Goal: Check status: Check status

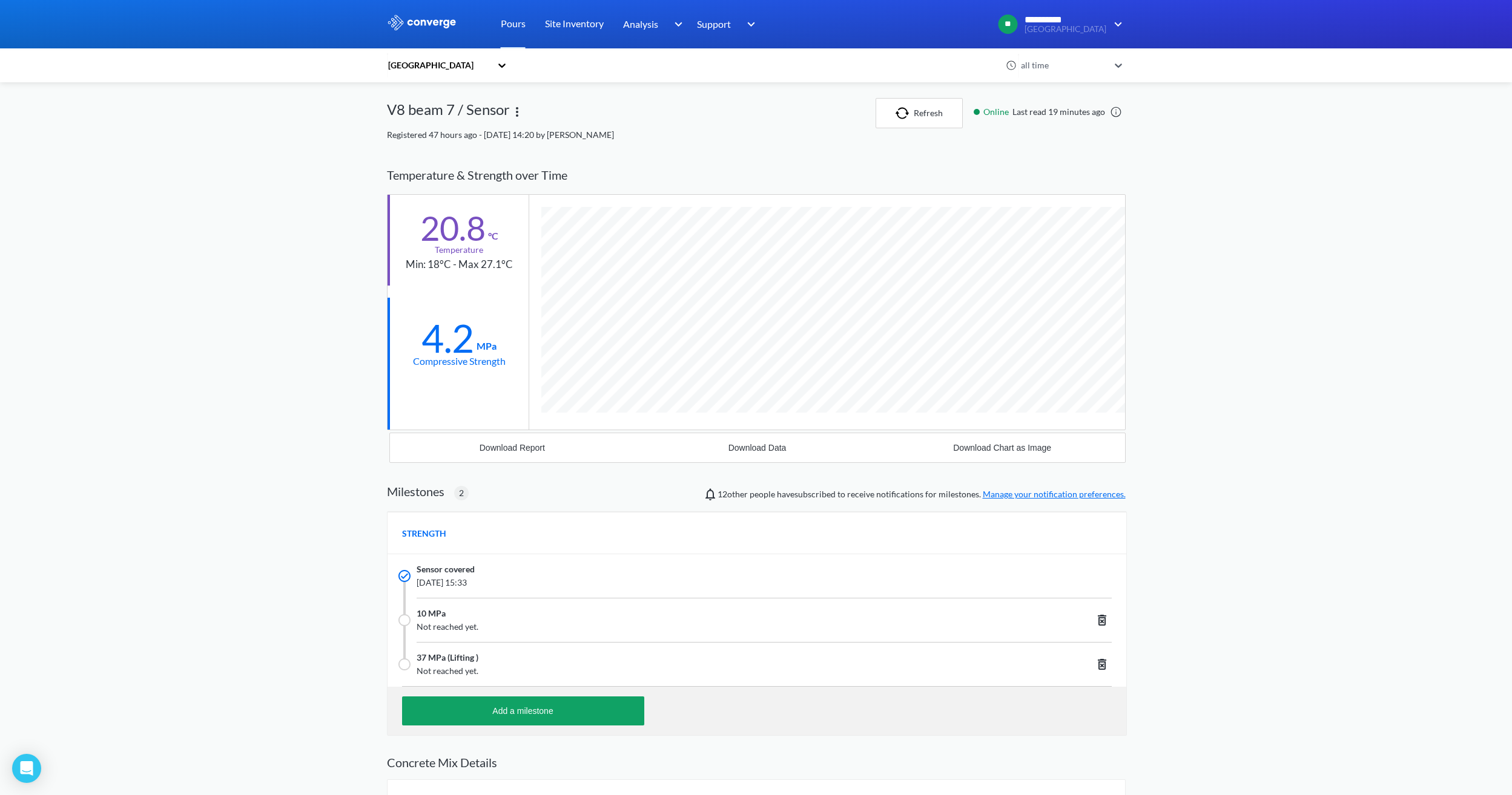
scroll to position [818, 739]
drag, startPoint x: 921, startPoint y: 117, endPoint x: 629, endPoint y: 497, distance: 479.2
click at [921, 119] on button "Refresh" at bounding box center [919, 113] width 87 height 30
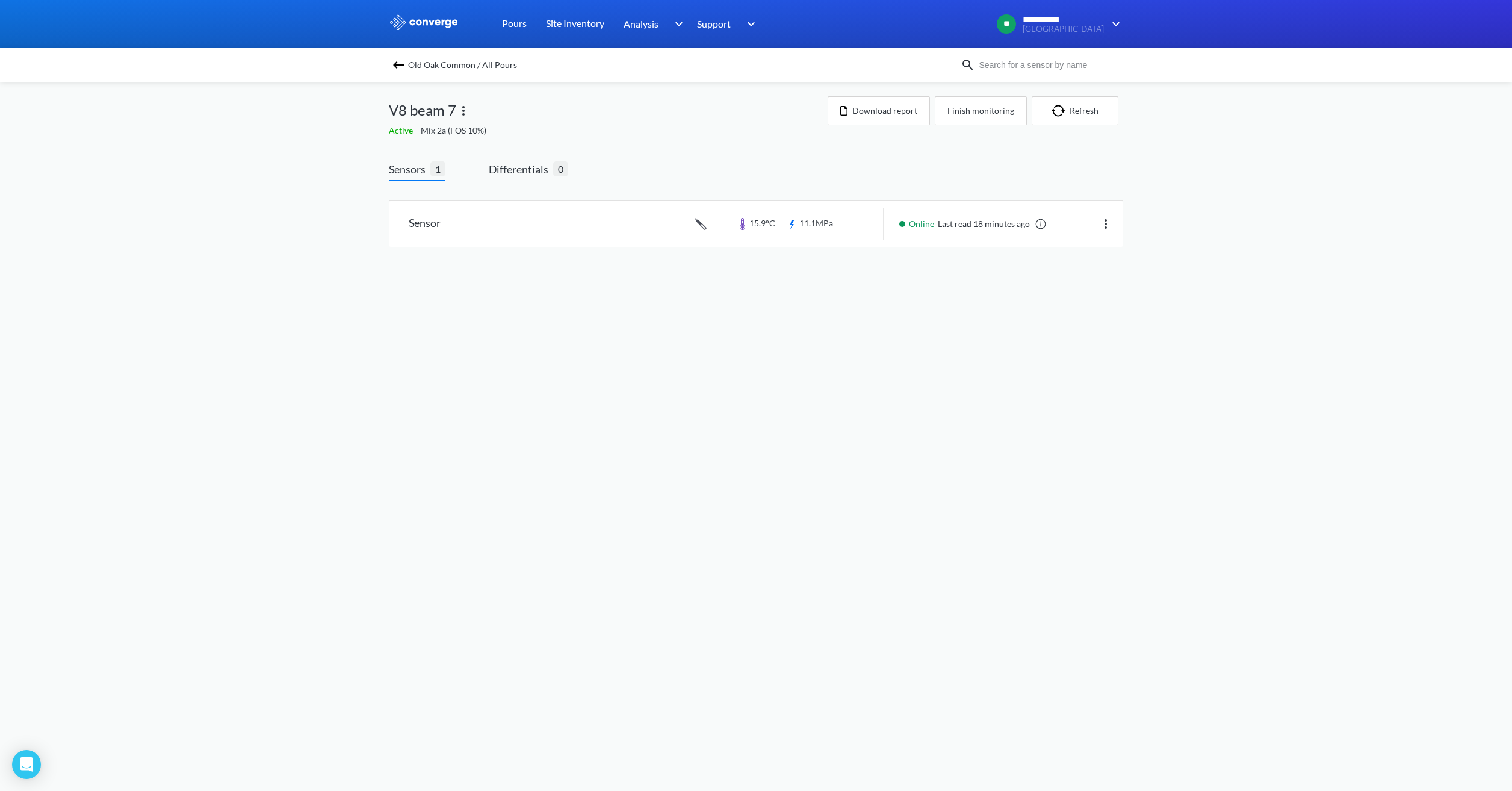
click at [399, 65] on img at bounding box center [399, 65] width 14 height 14
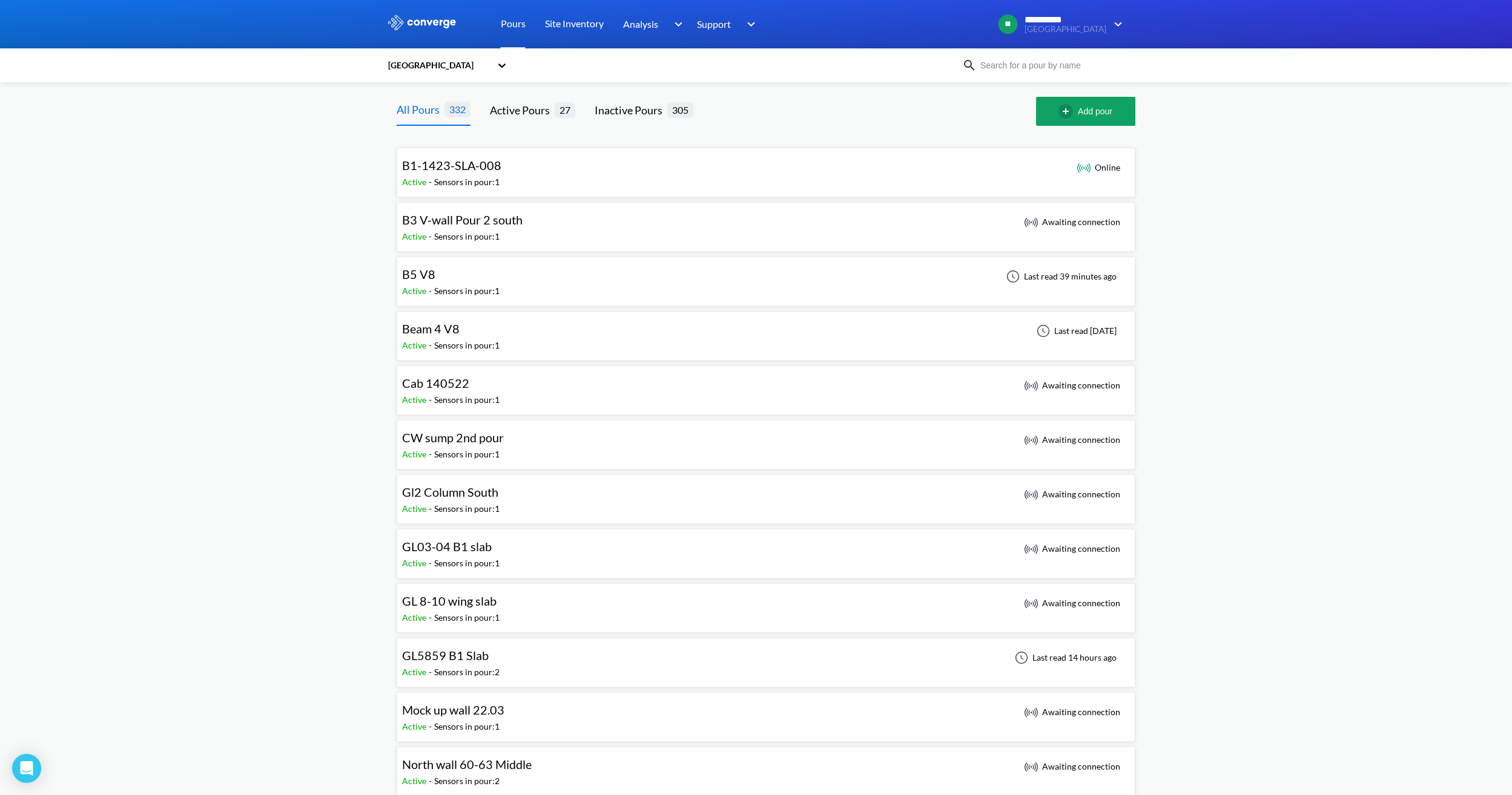
drag, startPoint x: 479, startPoint y: 279, endPoint x: 1034, endPoint y: 389, distance: 565.8
click at [479, 279] on div "B5 V8" at bounding box center [450, 274] width 97 height 19
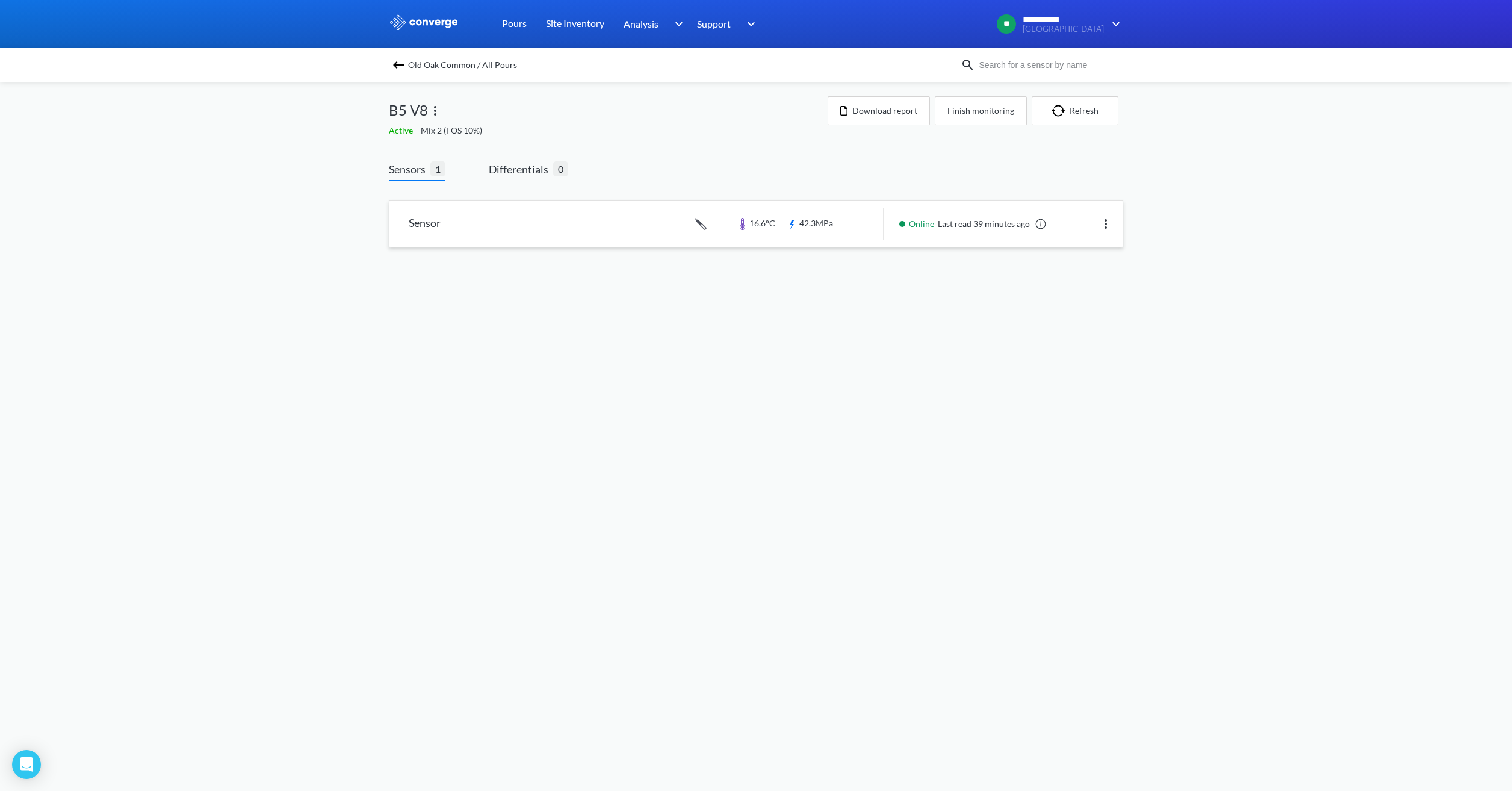
click at [837, 231] on link at bounding box center [756, 224] width 733 height 46
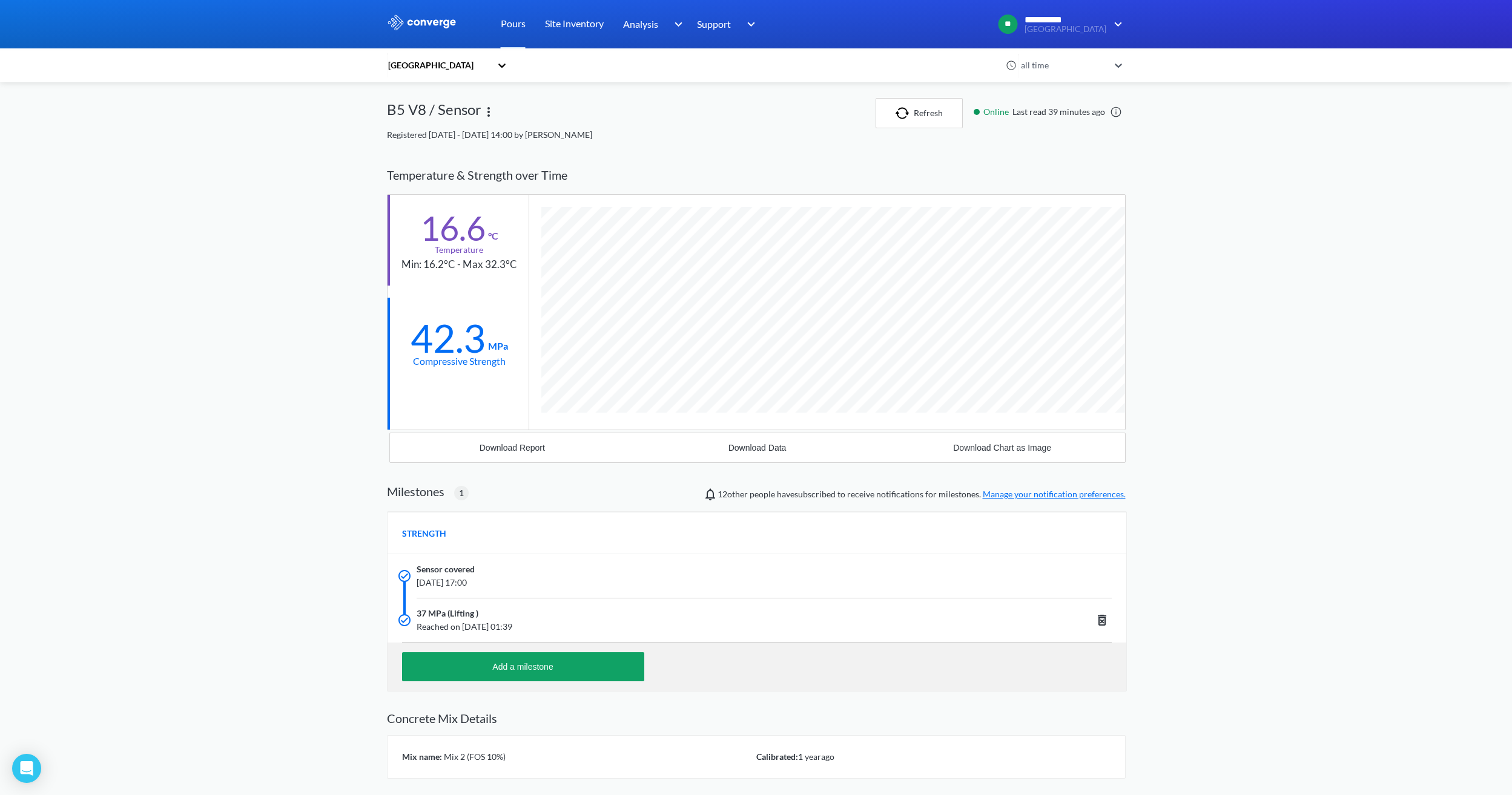
scroll to position [774, 739]
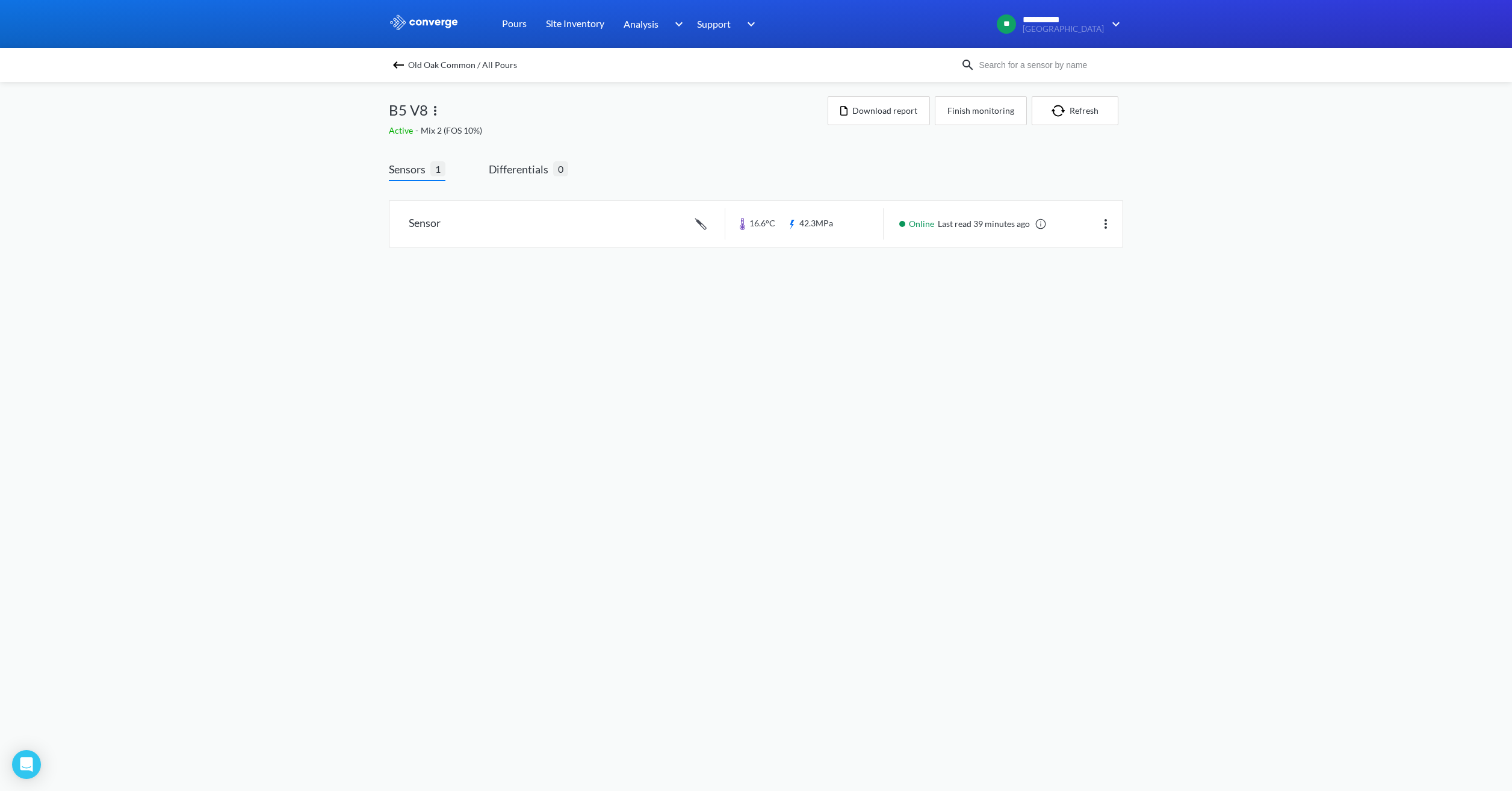
click at [399, 64] on img at bounding box center [399, 65] width 14 height 14
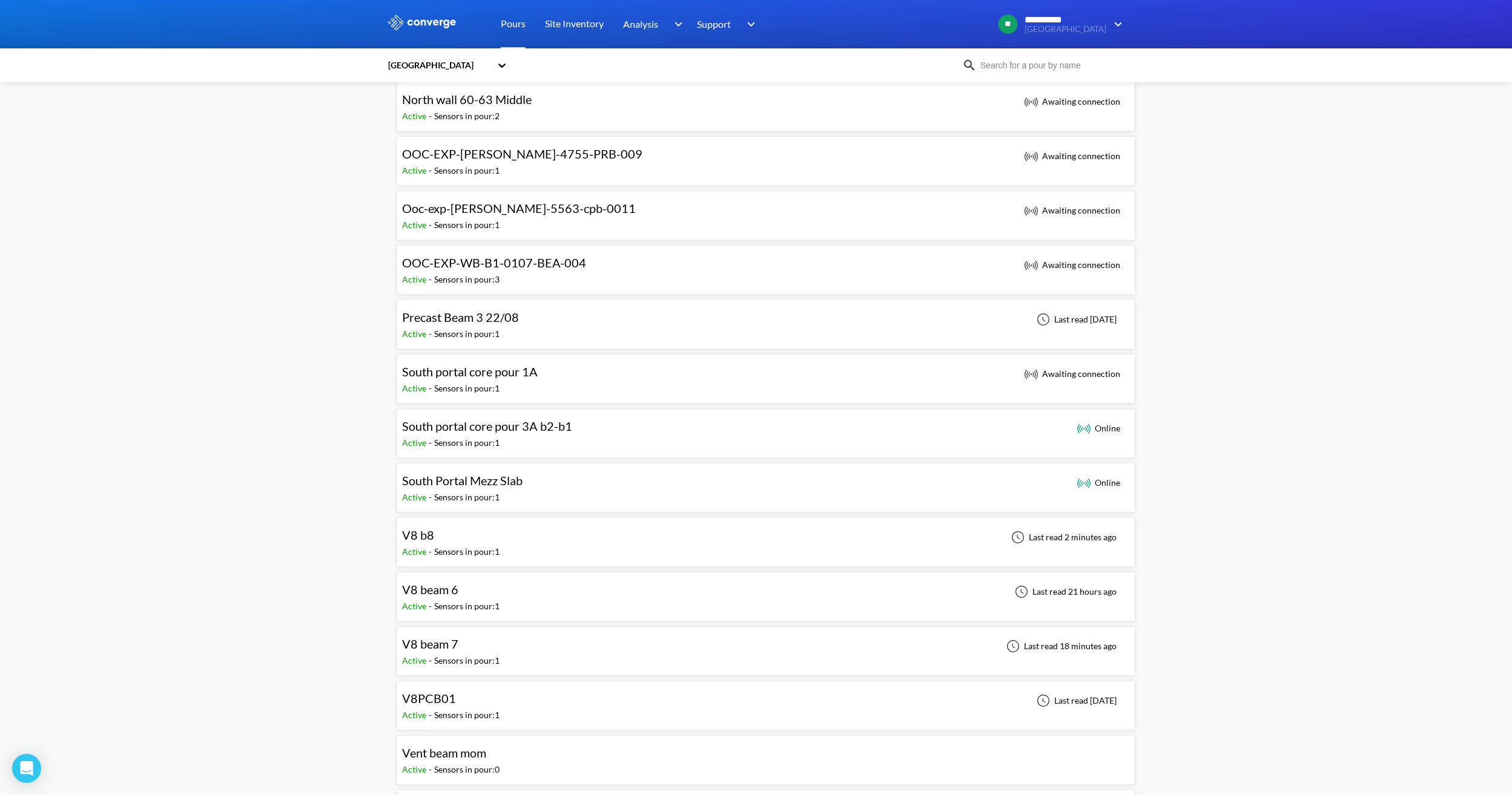
scroll to position [665, 0]
click at [496, 540] on div "V8 b8" at bounding box center [450, 534] width 97 height 19
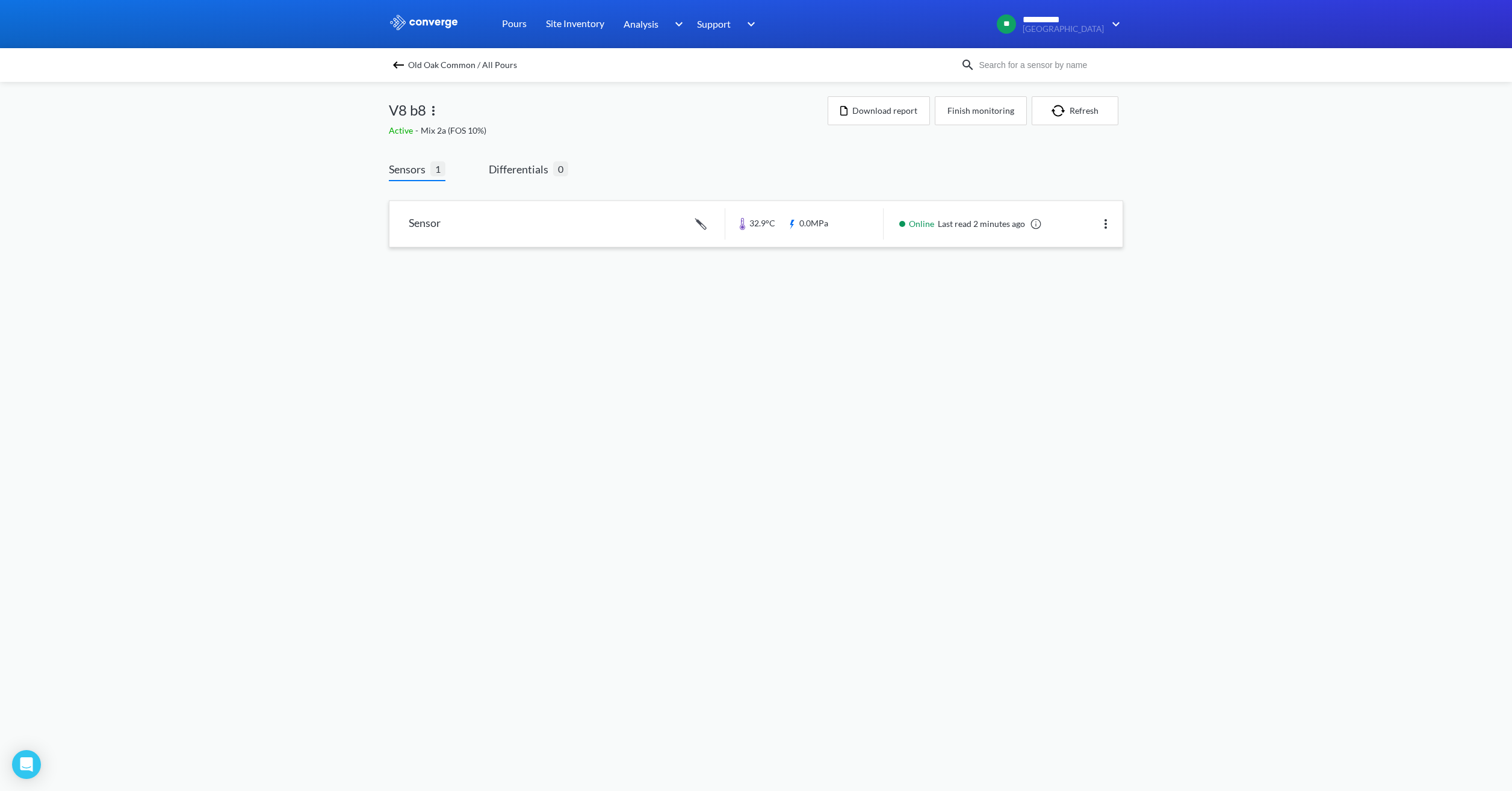
click at [807, 232] on link at bounding box center [756, 224] width 733 height 46
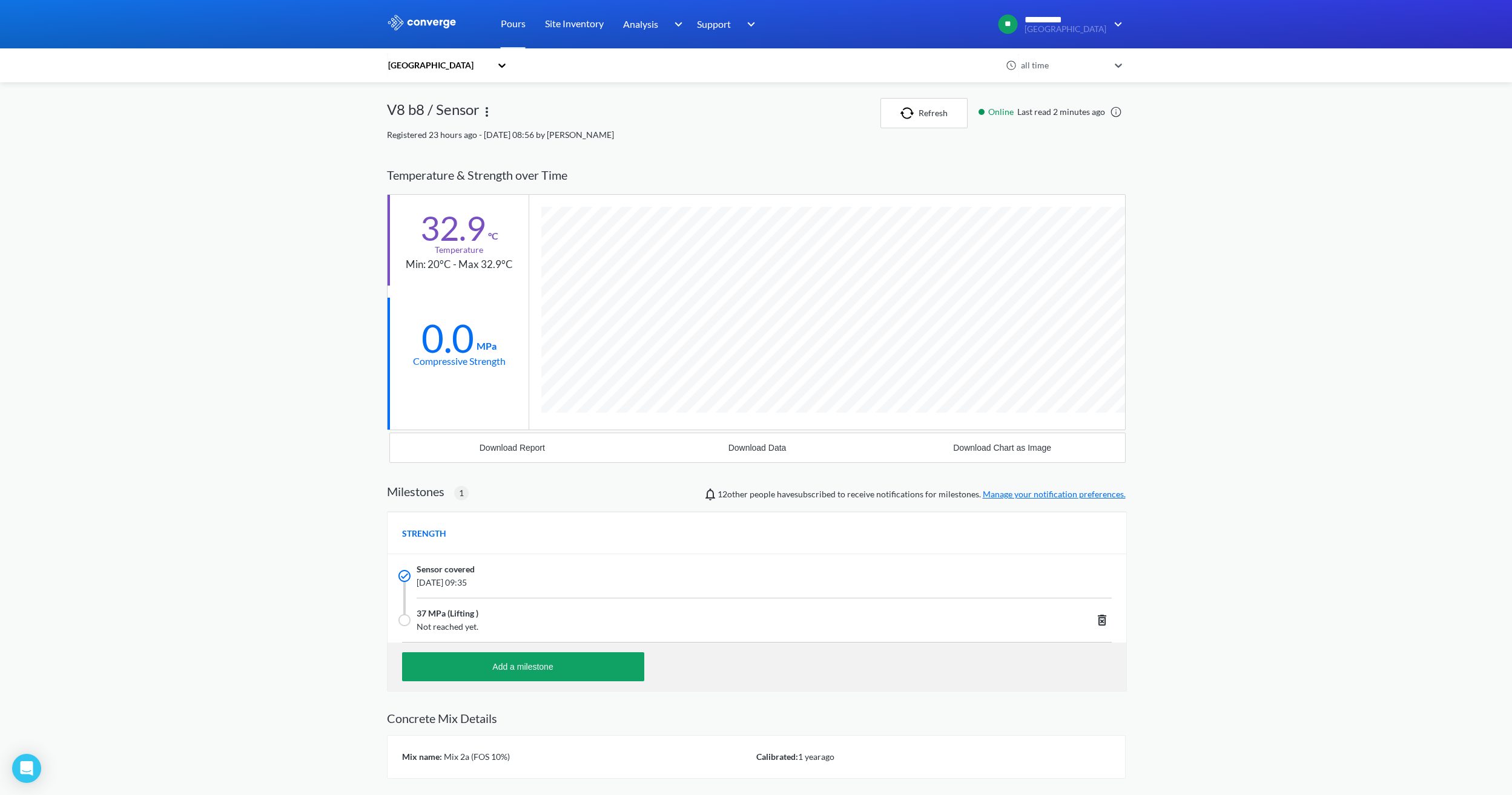
scroll to position [774, 739]
drag, startPoint x: 454, startPoint y: 236, endPoint x: 424, endPoint y: 221, distance: 33.5
click at [424, 221] on div "32.9" at bounding box center [453, 227] width 66 height 30
drag, startPoint x: 424, startPoint y: 221, endPoint x: 453, endPoint y: 330, distance: 112.8
click at [453, 330] on div "0.0" at bounding box center [447, 338] width 53 height 30
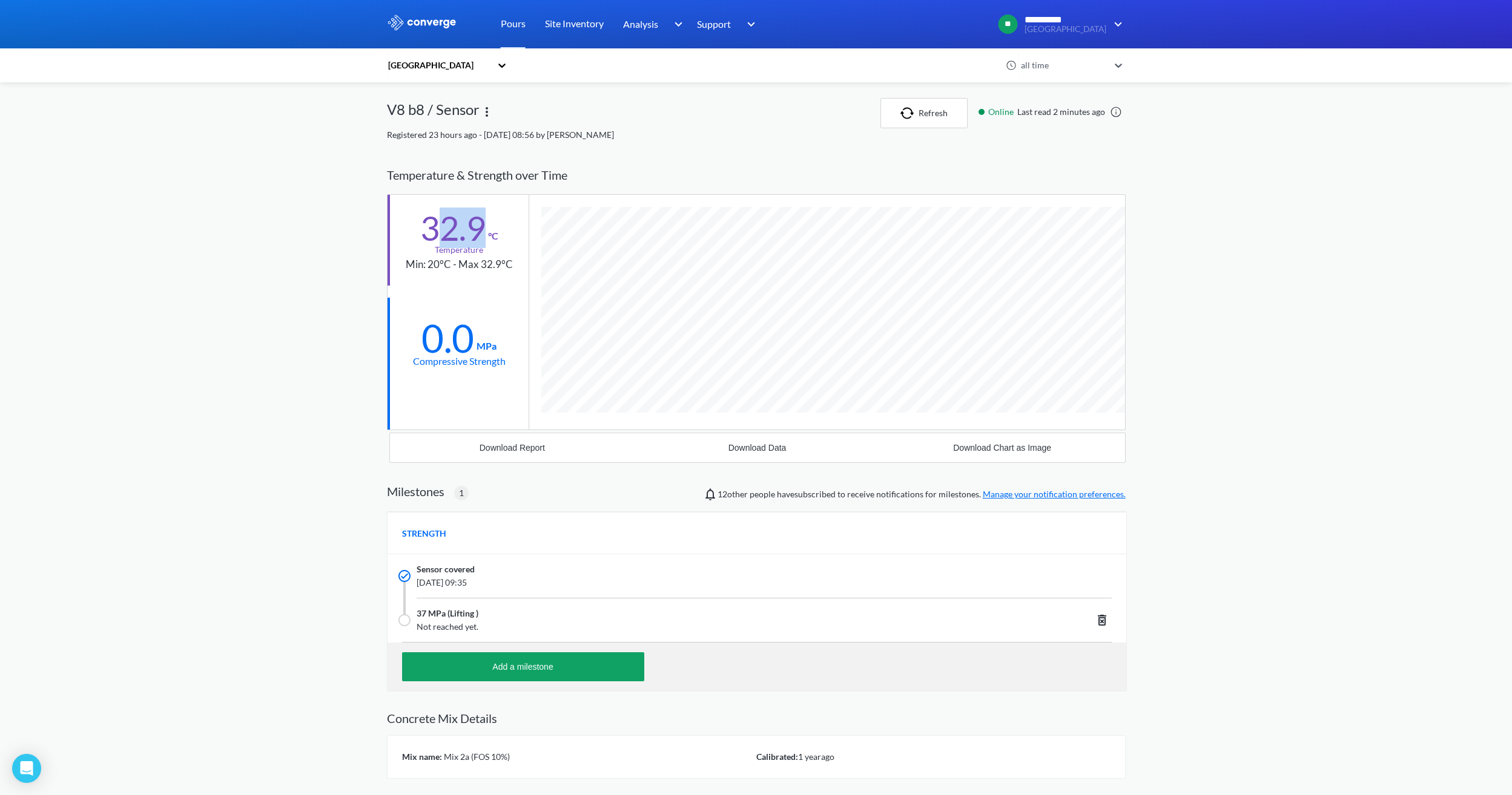
drag, startPoint x: 483, startPoint y: 233, endPoint x: 435, endPoint y: 229, distance: 48.2
click at [435, 229] on div "32.9" at bounding box center [453, 227] width 66 height 30
drag, startPoint x: 435, startPoint y: 229, endPoint x: 435, endPoint y: 287, distance: 58.0
click at [435, 287] on div "32.9 °C Temperature Min: 20°C - Max 32.9°C 0.0 MPa Compressive Strength" at bounding box center [458, 312] width 142 height 235
drag, startPoint x: 486, startPoint y: 226, endPoint x: 403, endPoint y: 228, distance: 83.0
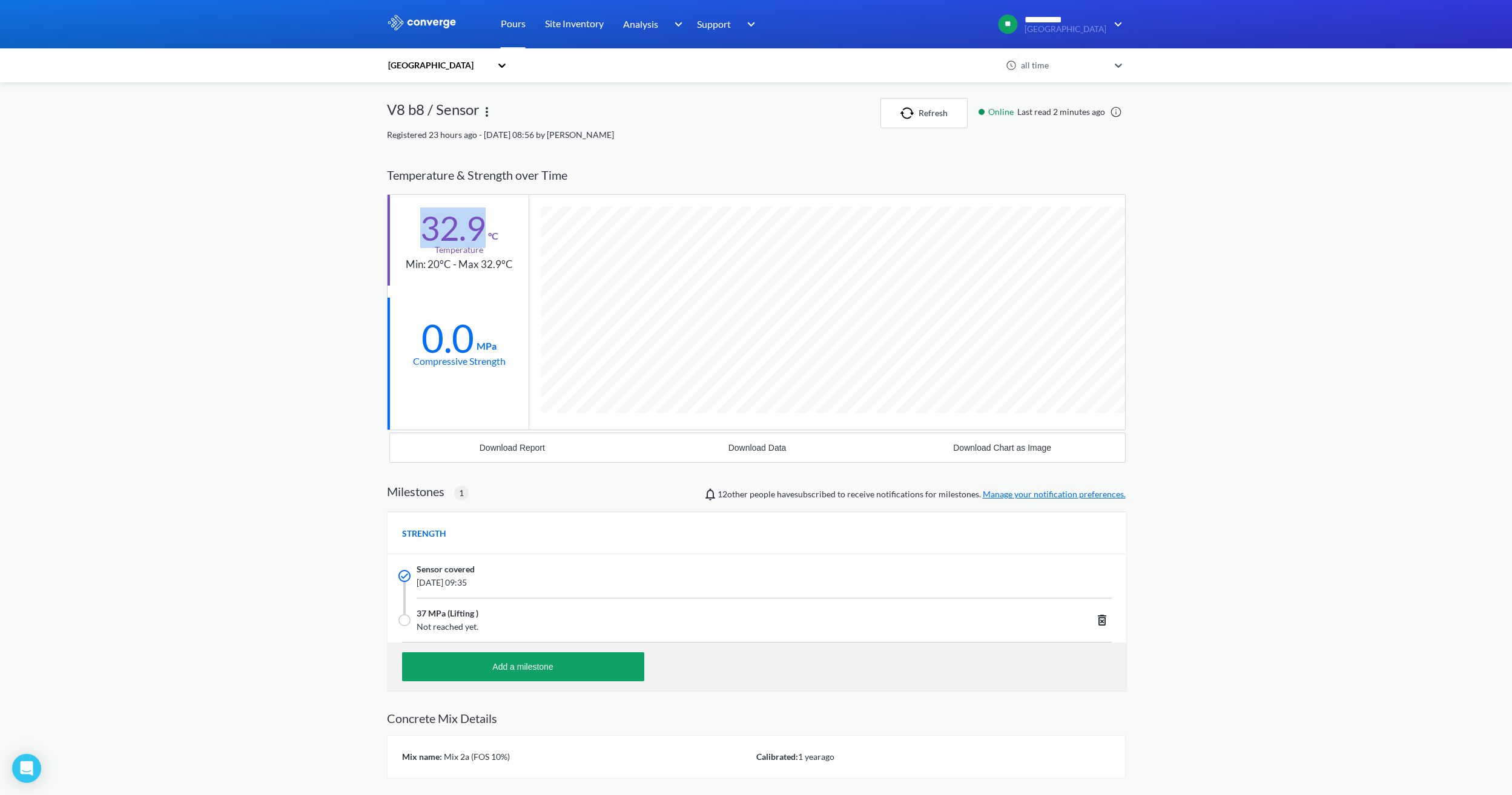
click at [403, 228] on div "32.9 °C Temperature Min: 20°C - Max 32.9°C" at bounding box center [458, 240] width 141 height 91
drag, startPoint x: 403, startPoint y: 228, endPoint x: 481, endPoint y: 382, distance: 172.6
click at [481, 382] on div "0.0 MPa Compressive Strength" at bounding box center [458, 343] width 141 height 91
click at [944, 118] on button "Refresh" at bounding box center [924, 113] width 87 height 30
click at [931, 113] on button "Refresh" at bounding box center [924, 113] width 87 height 30
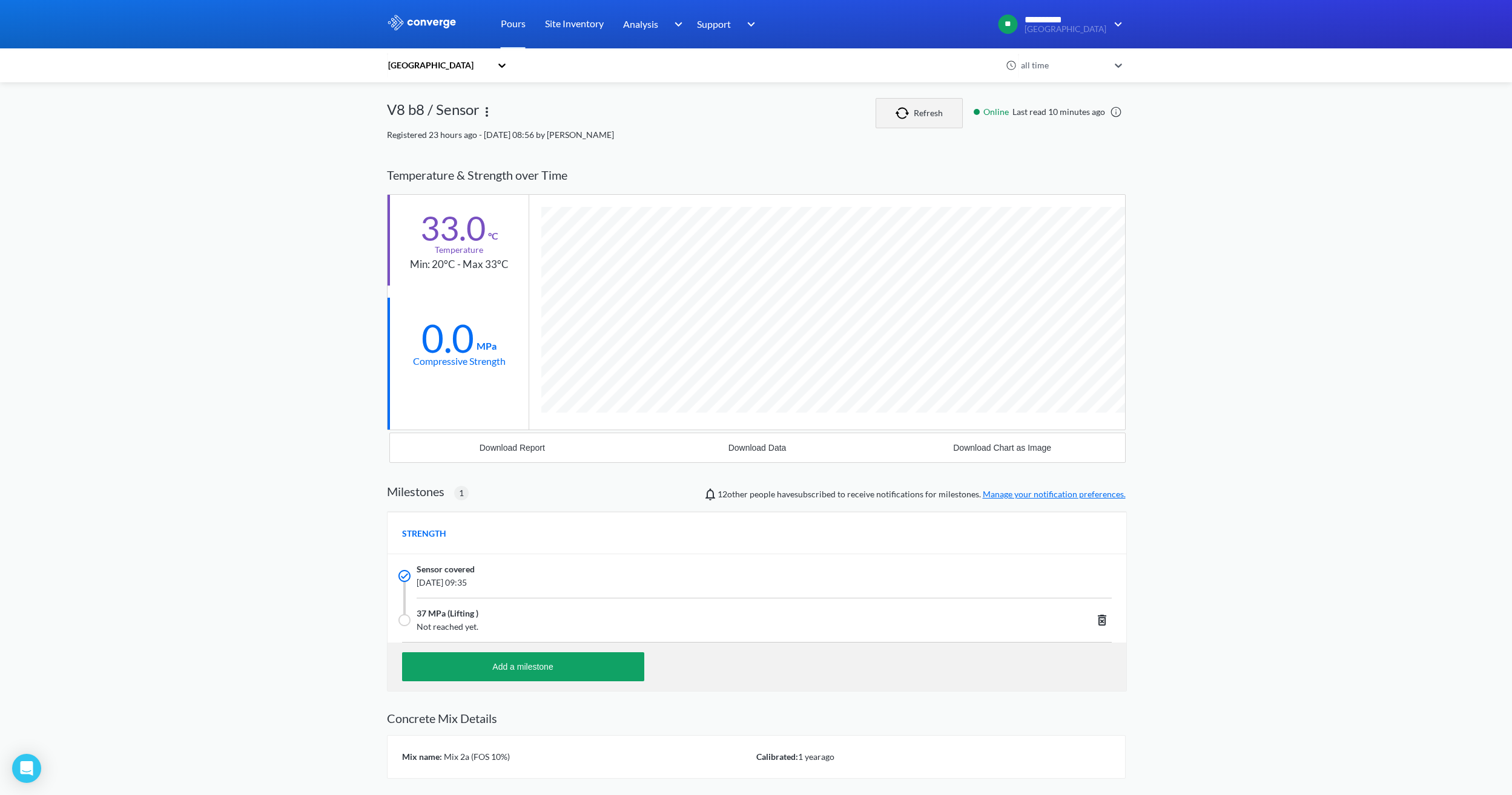
click at [894, 122] on button "Refresh" at bounding box center [919, 113] width 87 height 30
drag, startPoint x: 497, startPoint y: 223, endPoint x: 410, endPoint y: 224, distance: 87.0
click at [410, 224] on div "33.0 °C Temperature Min: 20°C - Max 33°C" at bounding box center [458, 240] width 141 height 91
click at [1263, 428] on div "**********" at bounding box center [756, 440] width 1512 height 882
